Goal: Task Accomplishment & Management: Use online tool/utility

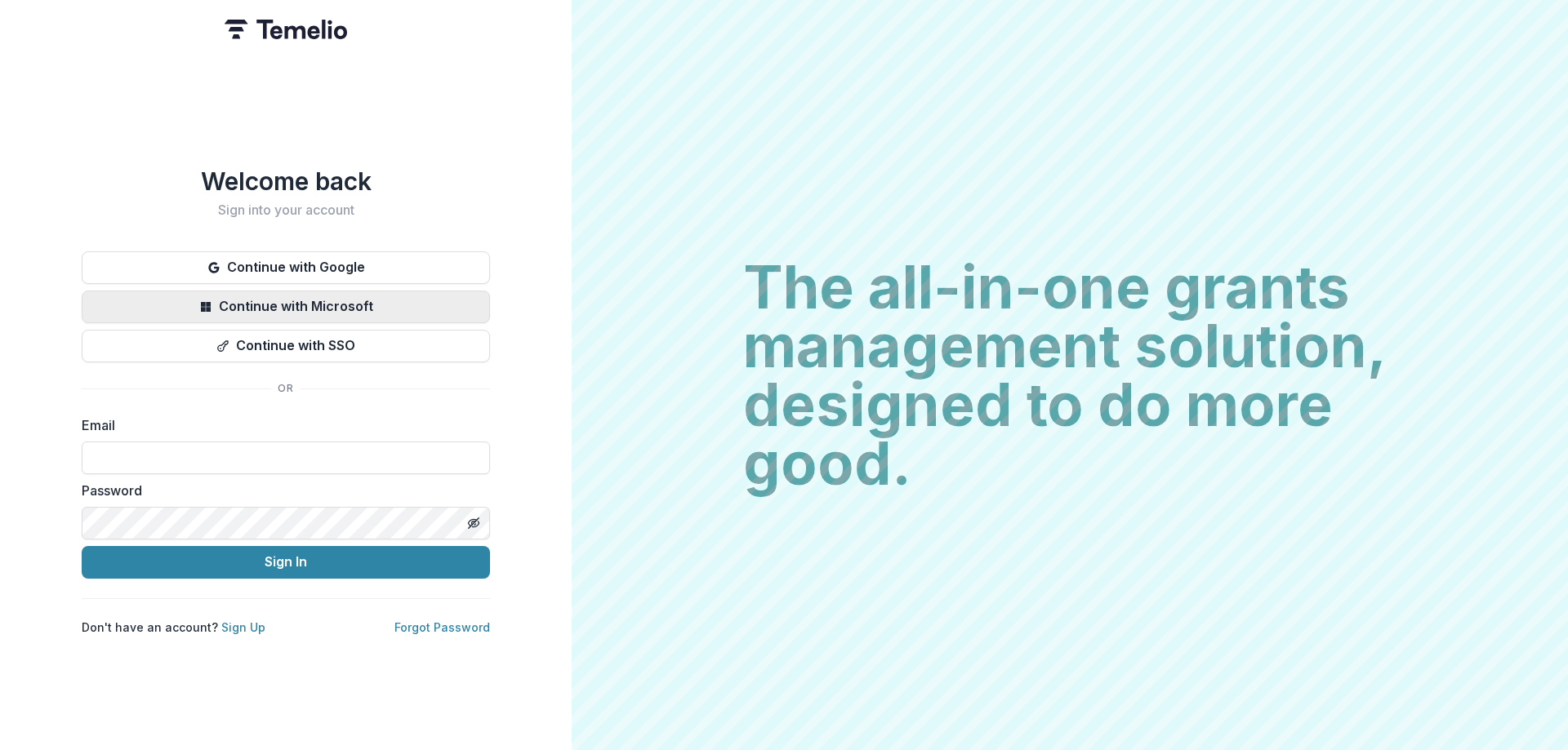
click at [329, 303] on button "Continue with Microsoft" at bounding box center [285, 307] width 408 height 33
click at [408, 298] on button "Continue with Microsoft" at bounding box center [285, 307] width 408 height 33
